Goal: Information Seeking & Learning: Learn about a topic

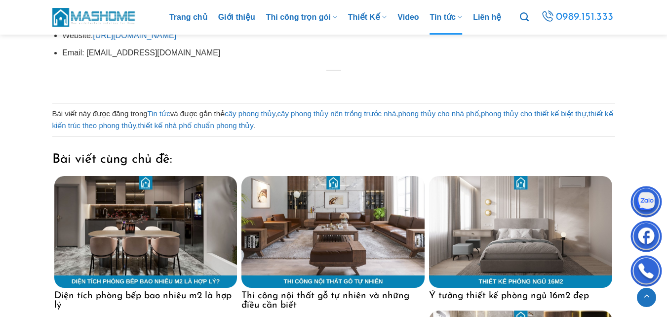
scroll to position [3409, 0]
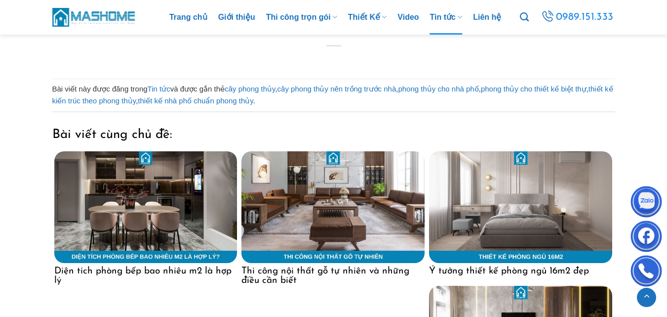
click at [330, 185] on img at bounding box center [333, 207] width 183 height 112
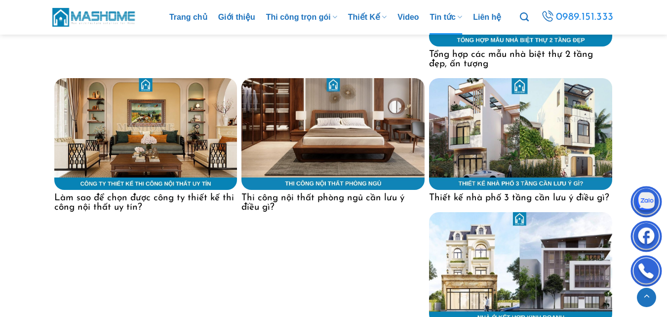
scroll to position [4199, 0]
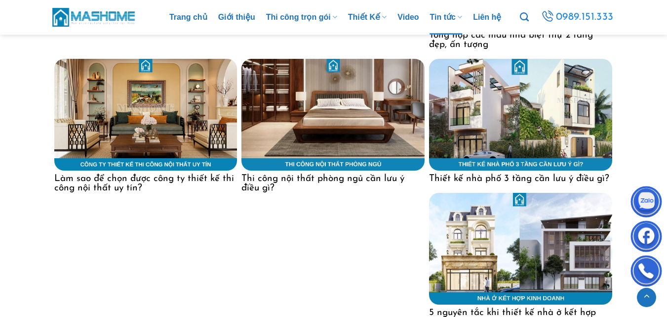
click at [170, 120] on img at bounding box center [145, 115] width 183 height 112
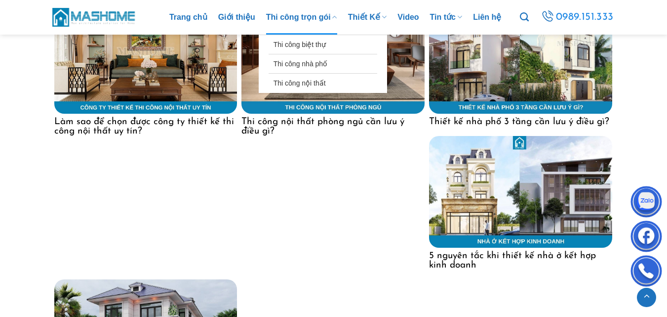
scroll to position [4249, 0]
